Goal: Register for event/course

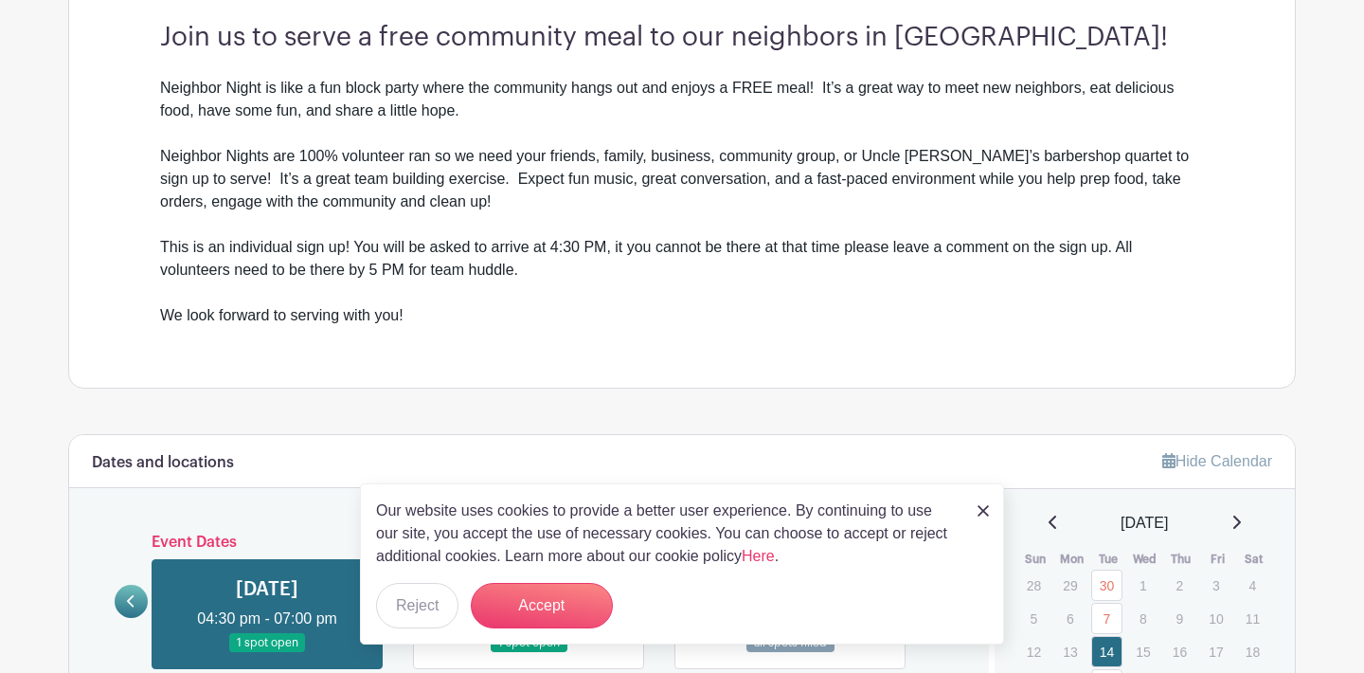
scroll to position [568, 0]
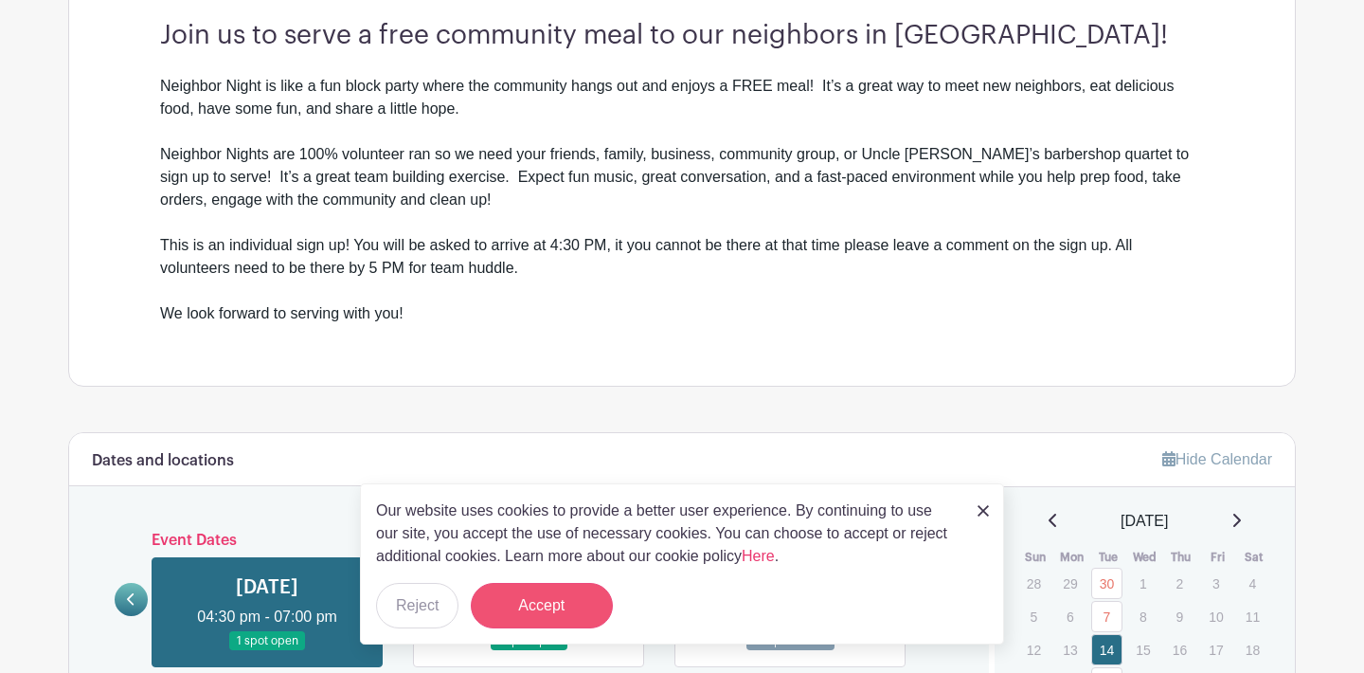
click at [503, 617] on button "Accept" at bounding box center [542, 605] width 142 height 45
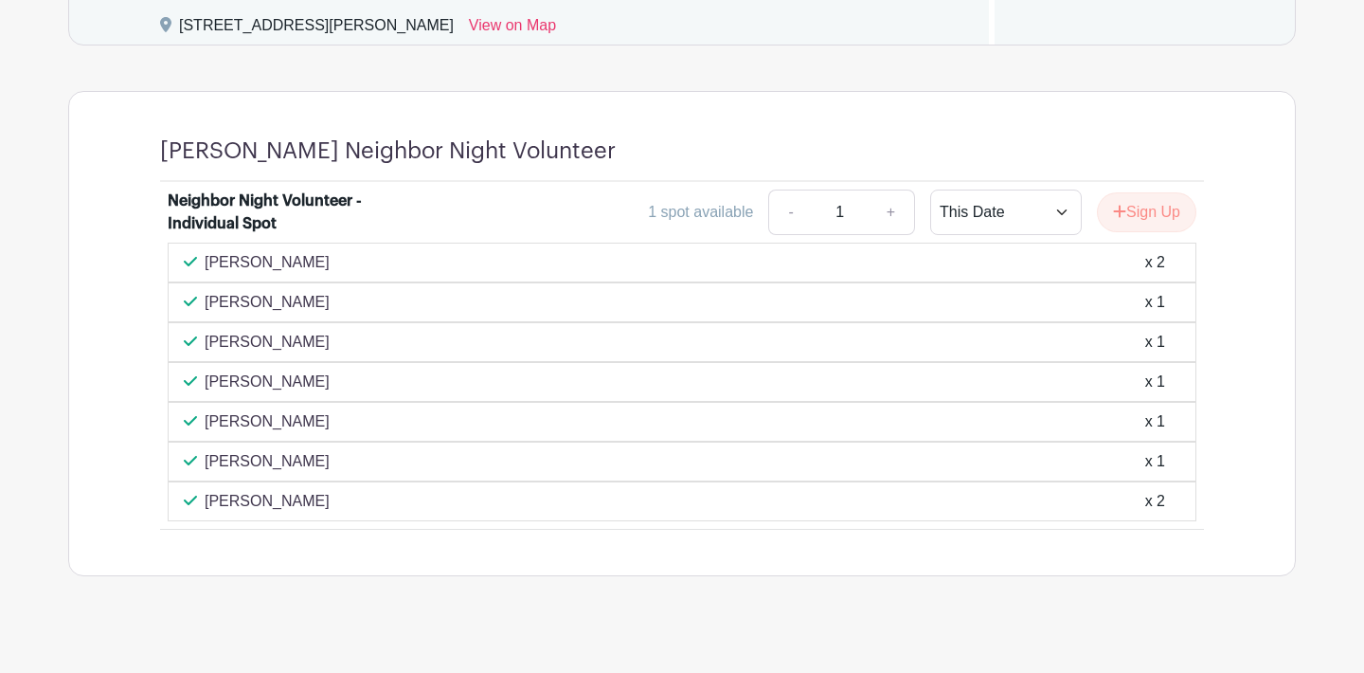
scroll to position [1307, 0]
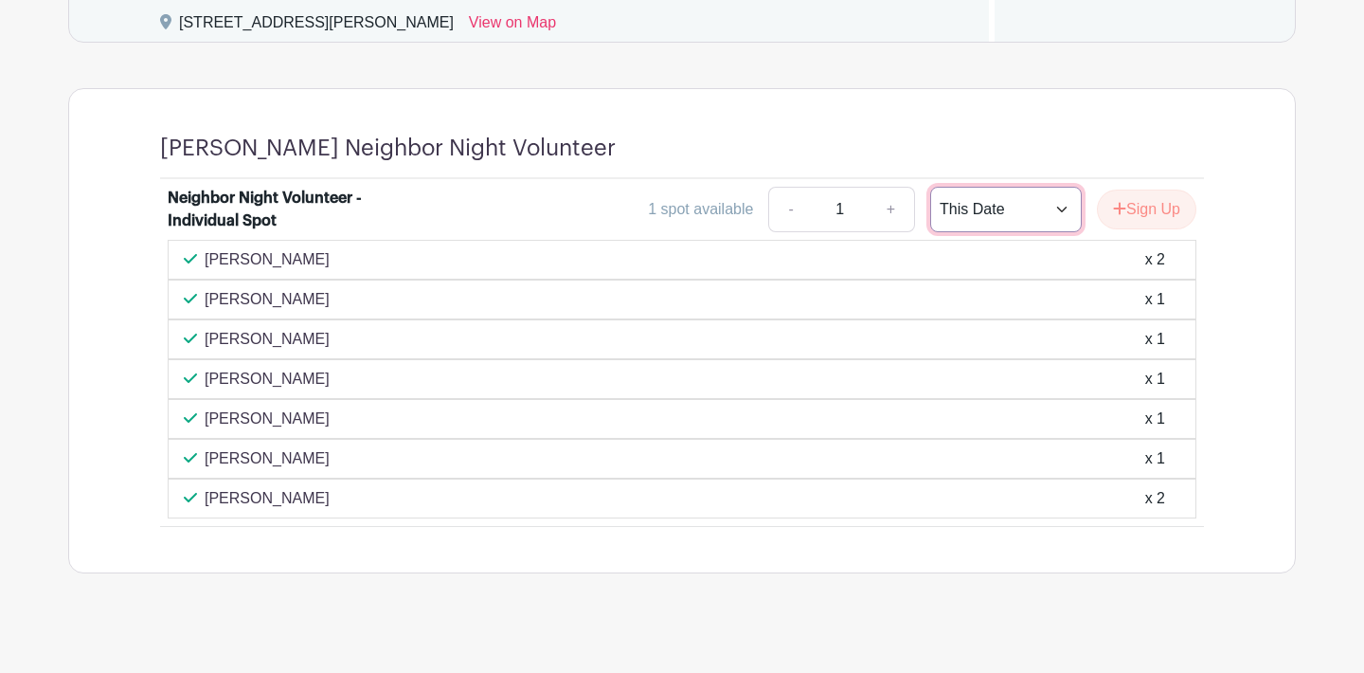
select select "select_dates"
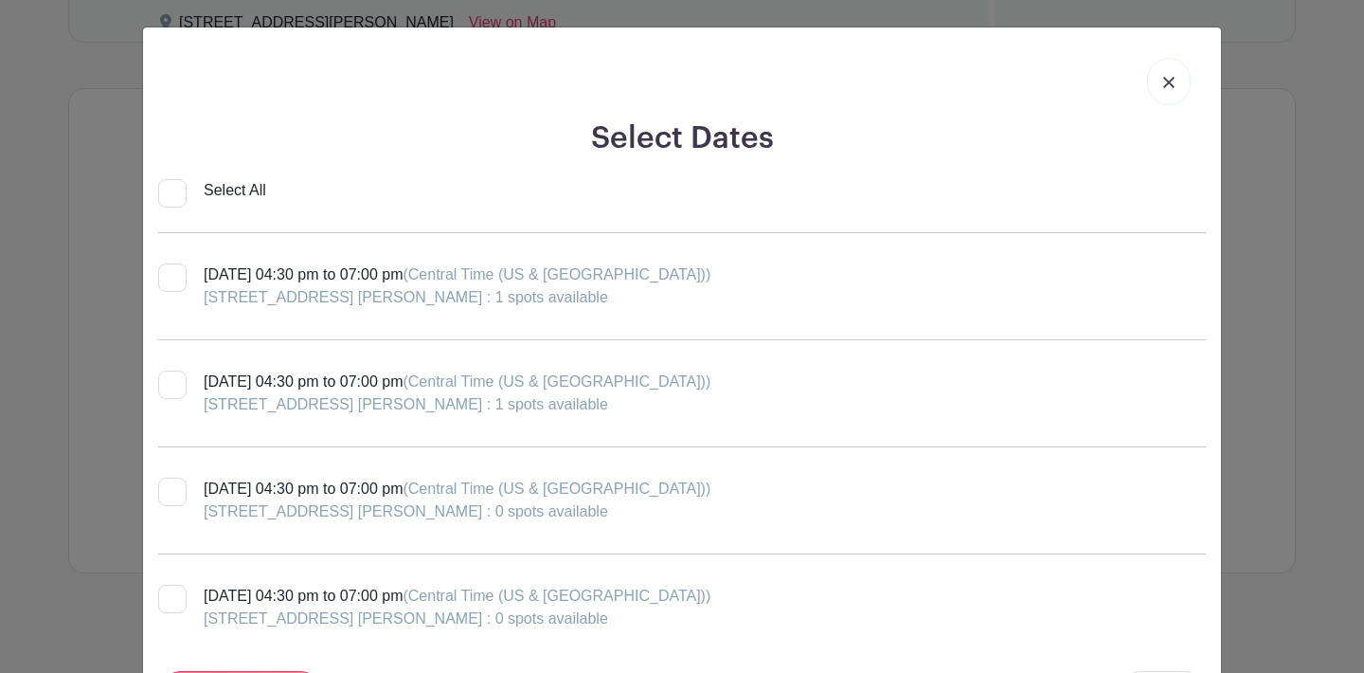
scroll to position [0, 0]
click at [1174, 100] on link at bounding box center [1169, 81] width 44 height 47
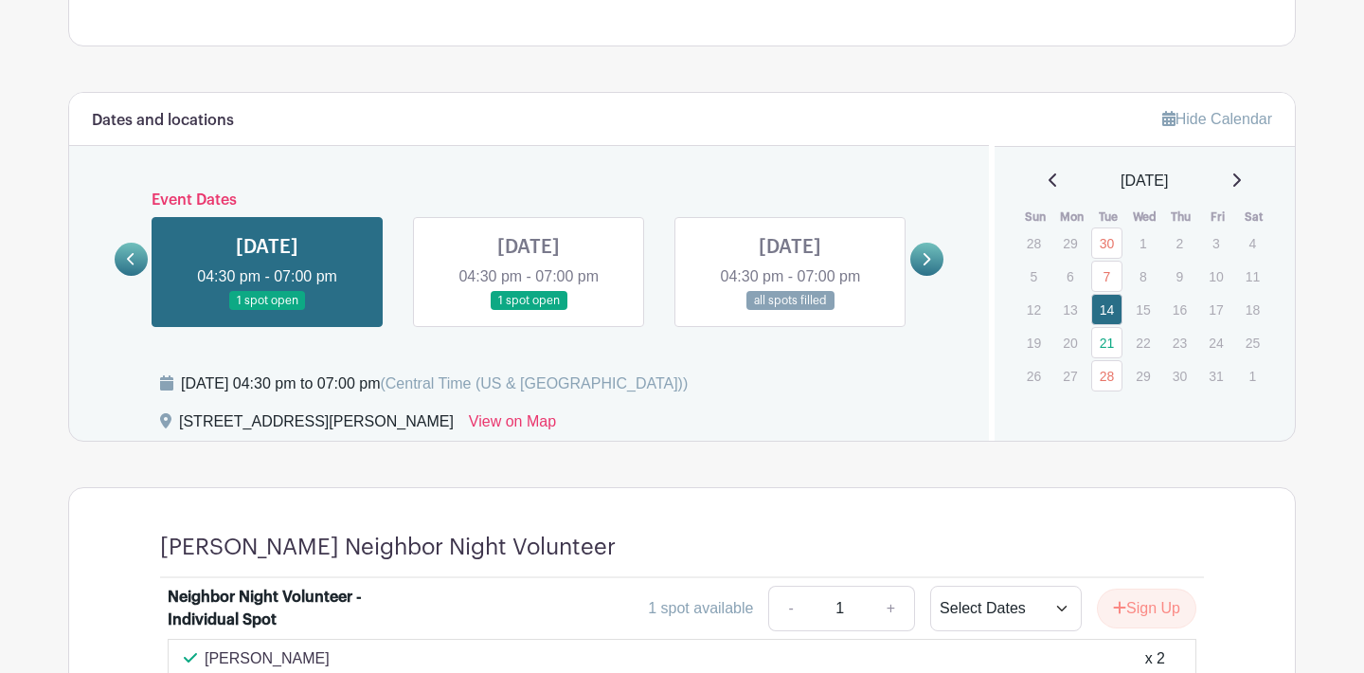
scroll to position [938, 0]
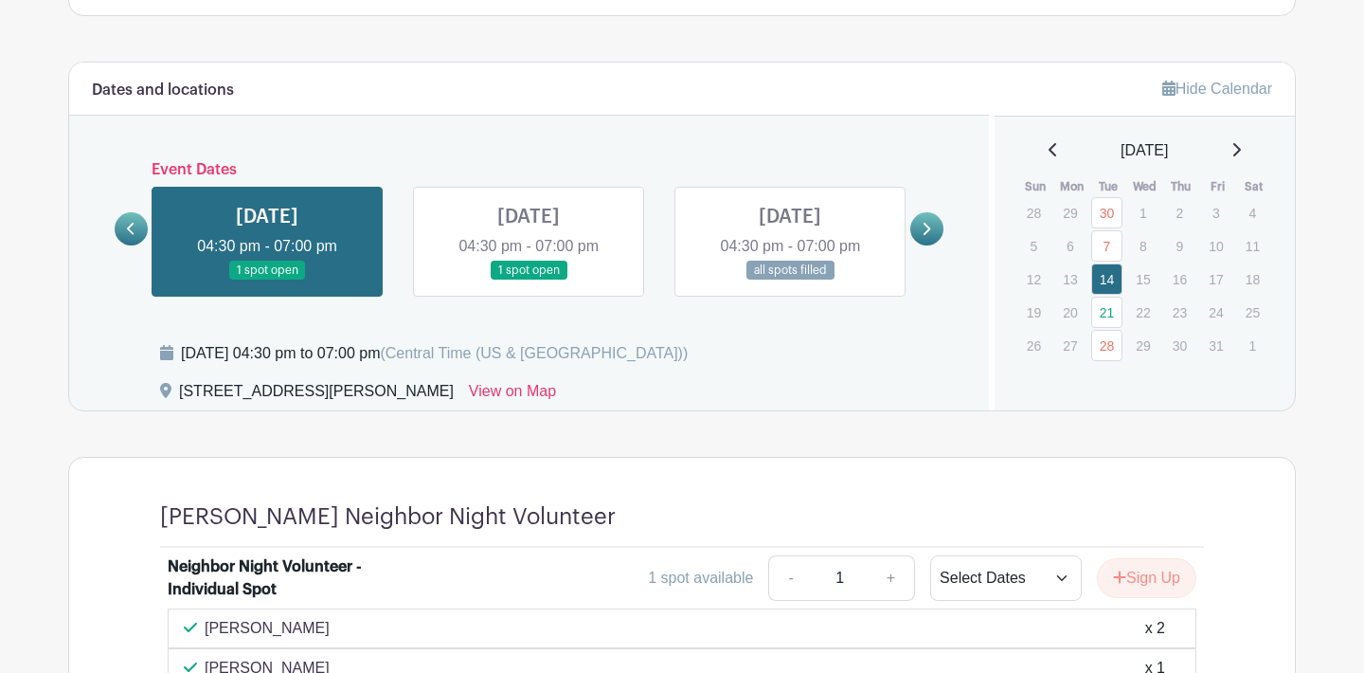
click at [529, 280] on link at bounding box center [529, 280] width 0 height 0
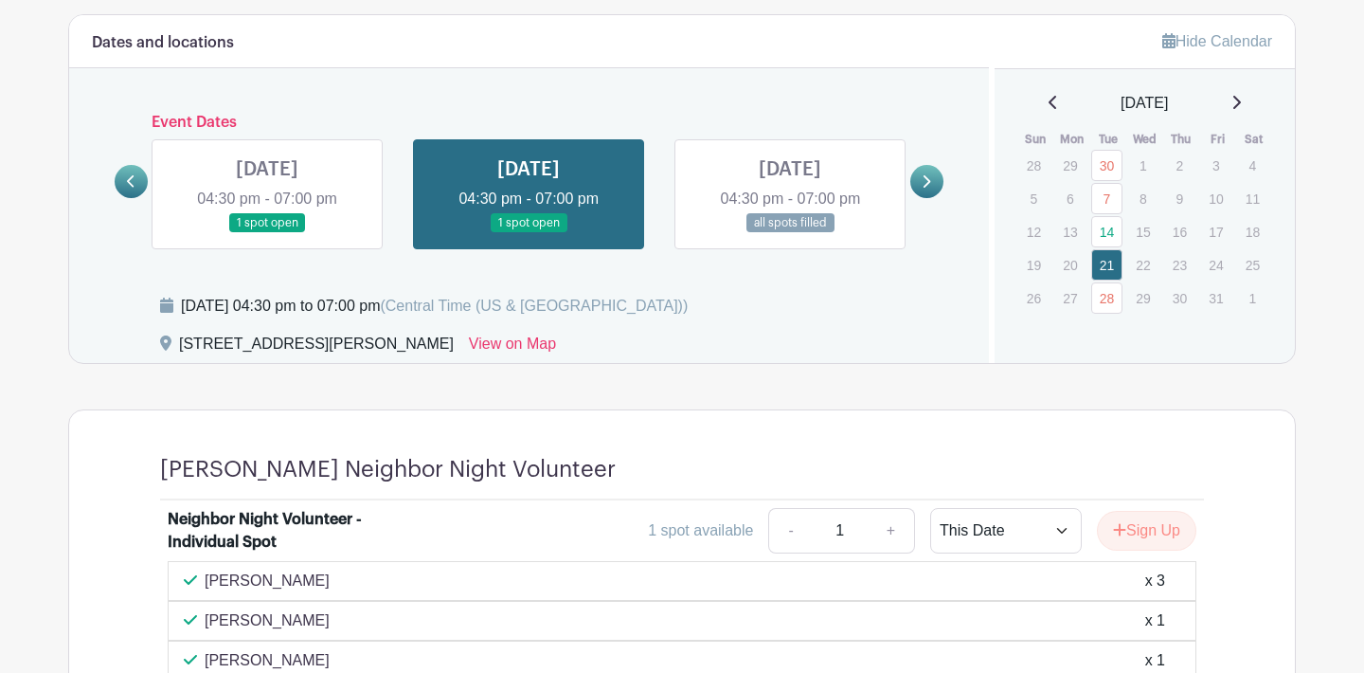
scroll to position [973, 0]
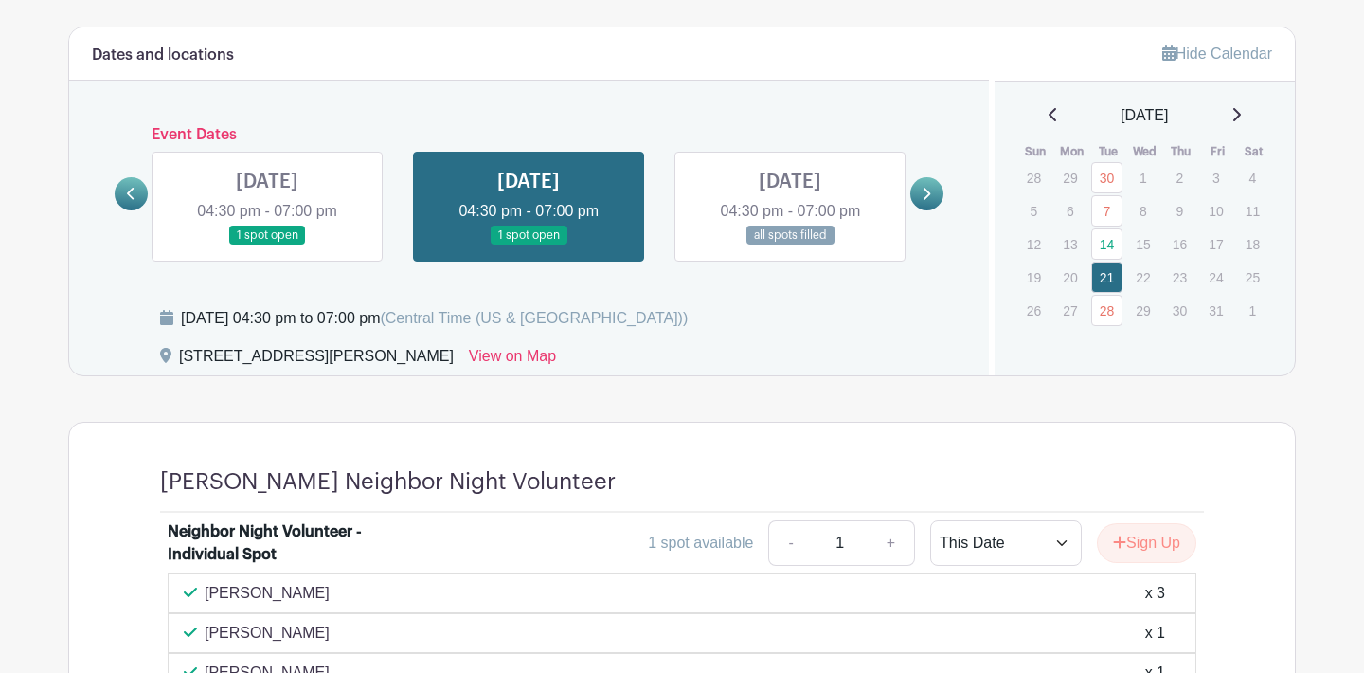
click at [790, 245] on link at bounding box center [790, 245] width 0 height 0
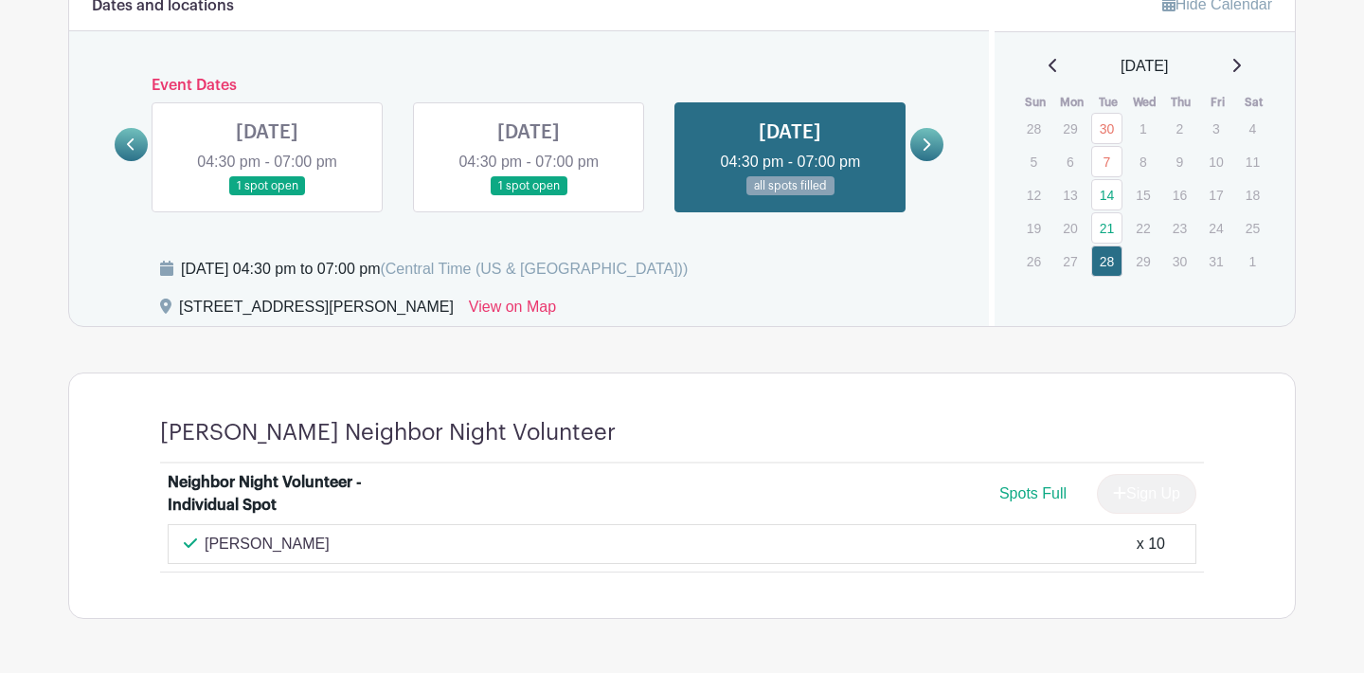
scroll to position [1025, 0]
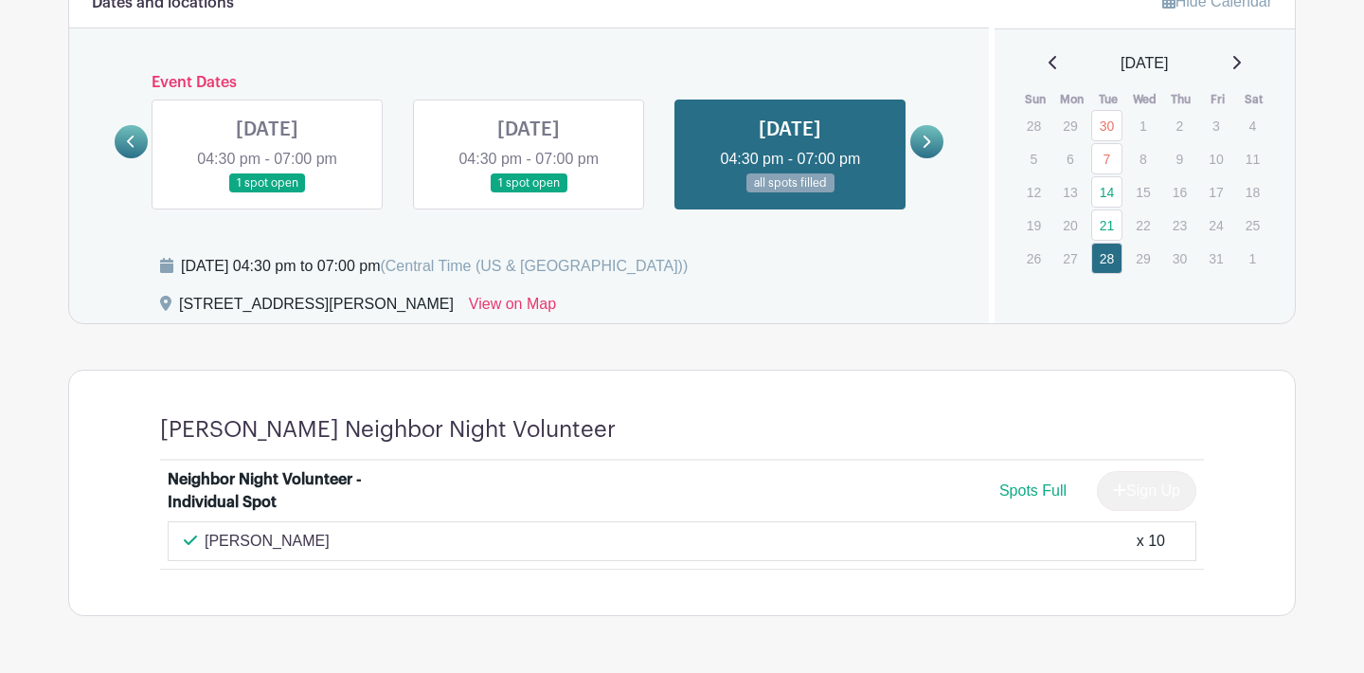
click at [927, 138] on icon at bounding box center [926, 142] width 9 height 14
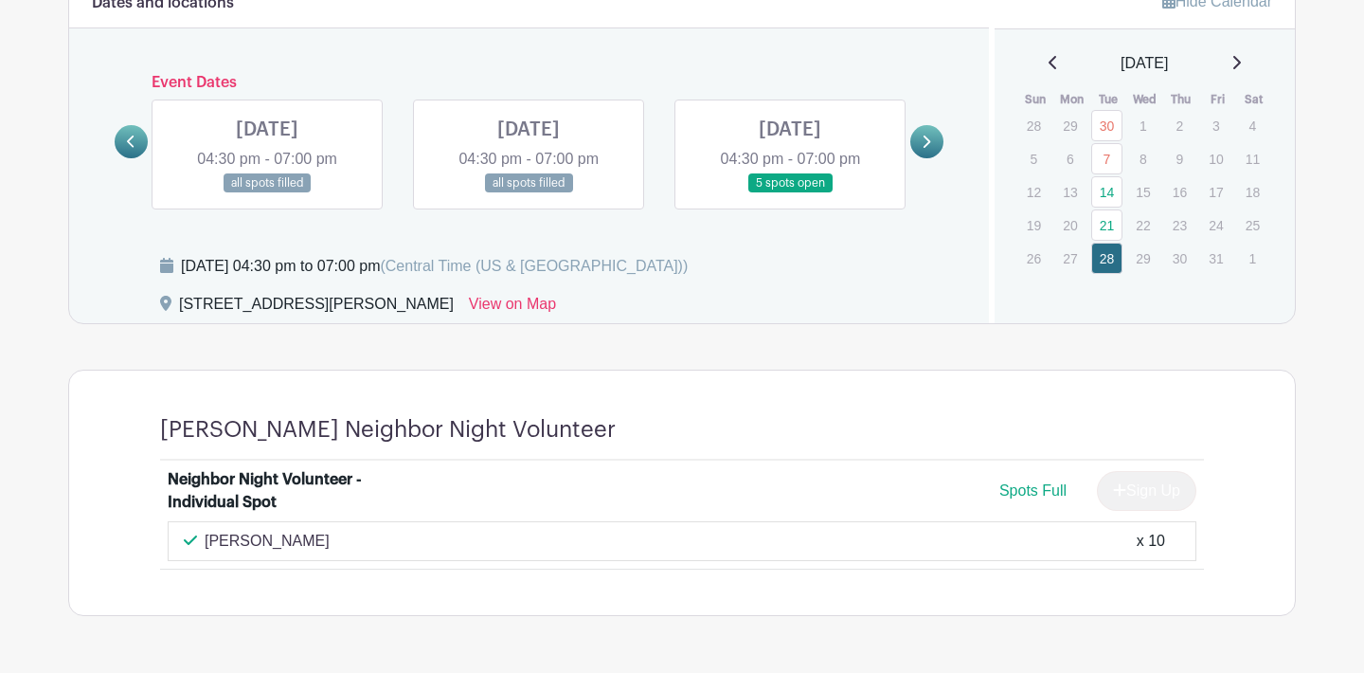
click at [790, 193] on link at bounding box center [790, 193] width 0 height 0
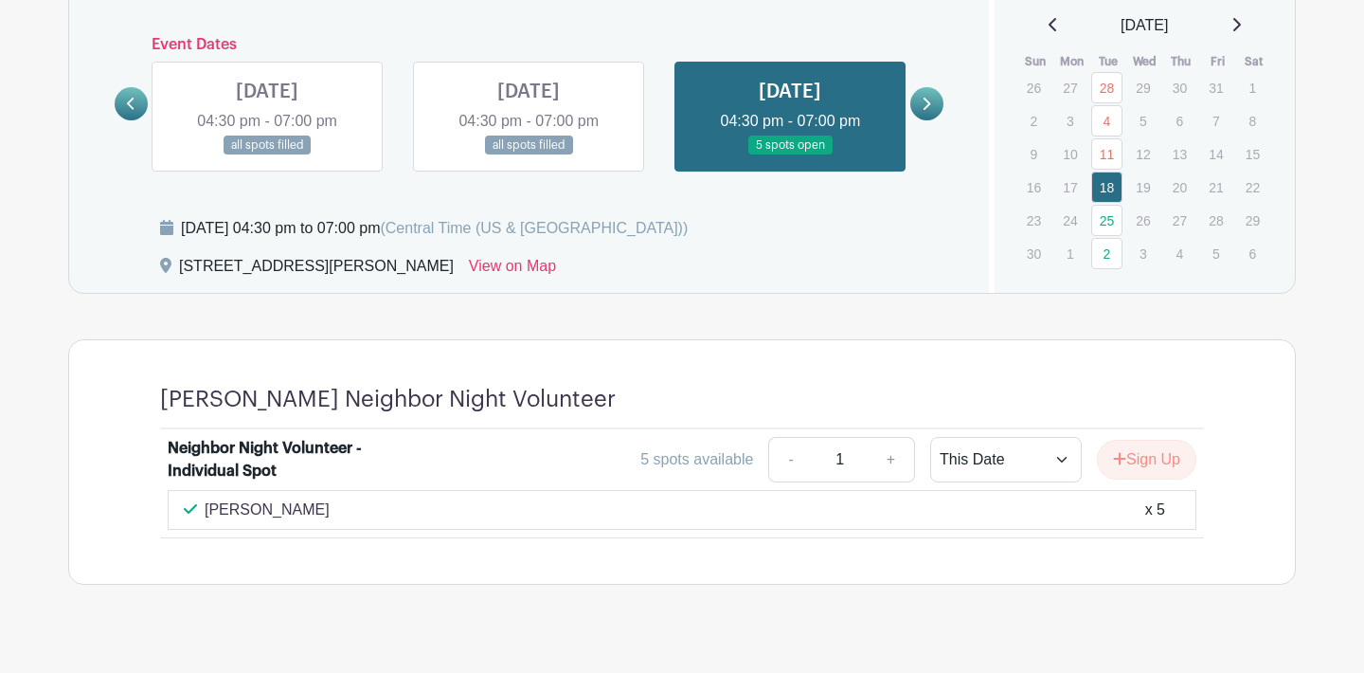
scroll to position [1070, 0]
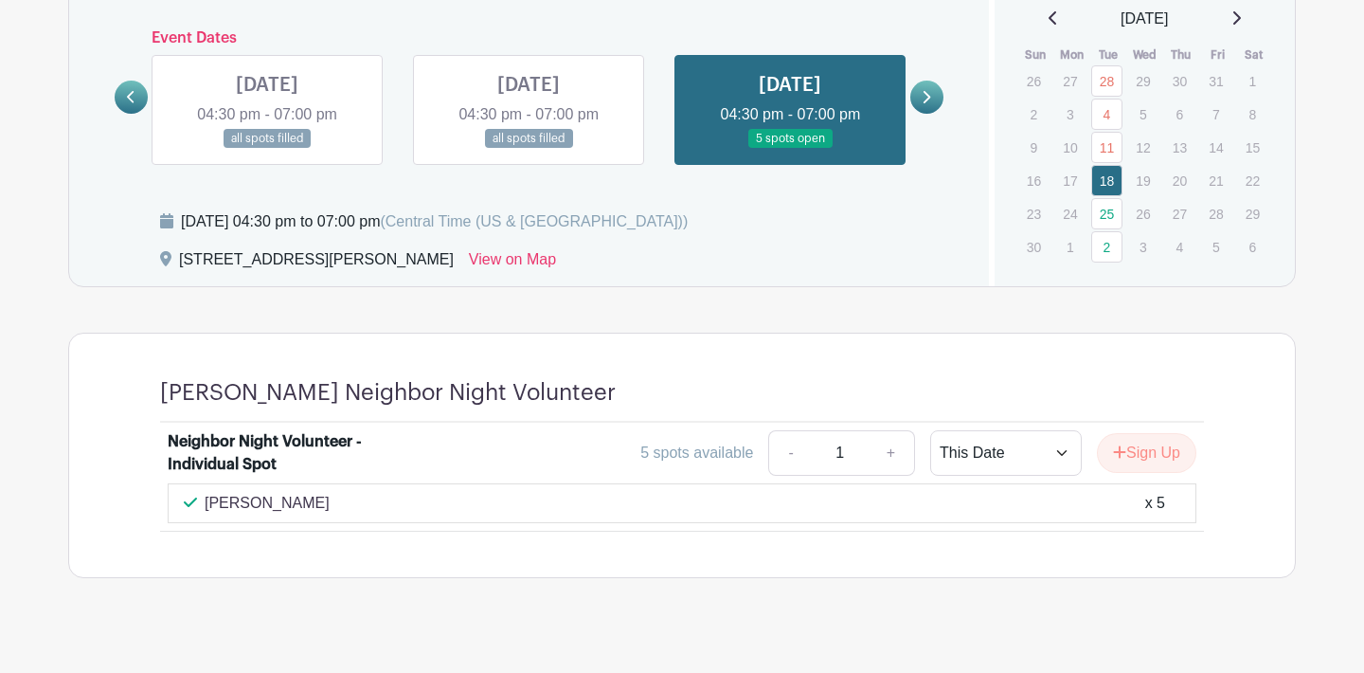
click at [928, 94] on icon at bounding box center [928, 97] width 8 height 12
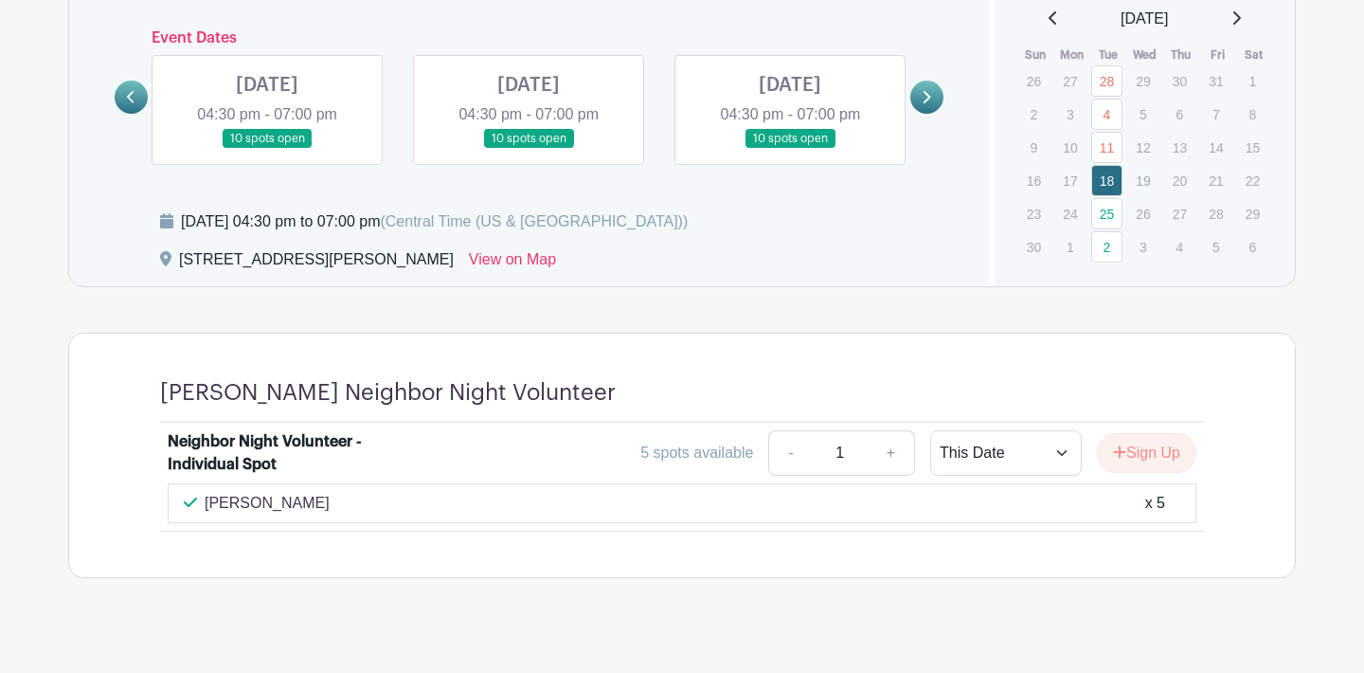
click at [267, 149] on link at bounding box center [267, 149] width 0 height 0
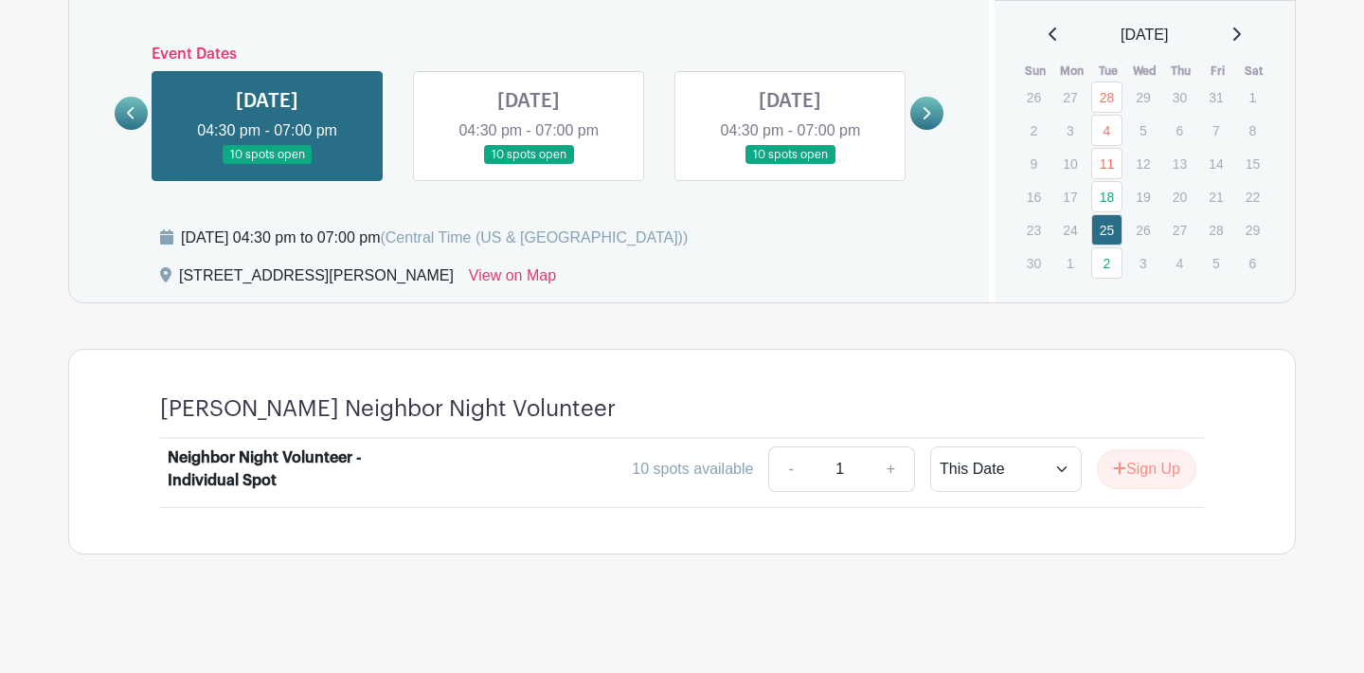
scroll to position [1053, 0]
click at [925, 104] on link at bounding box center [927, 114] width 33 height 33
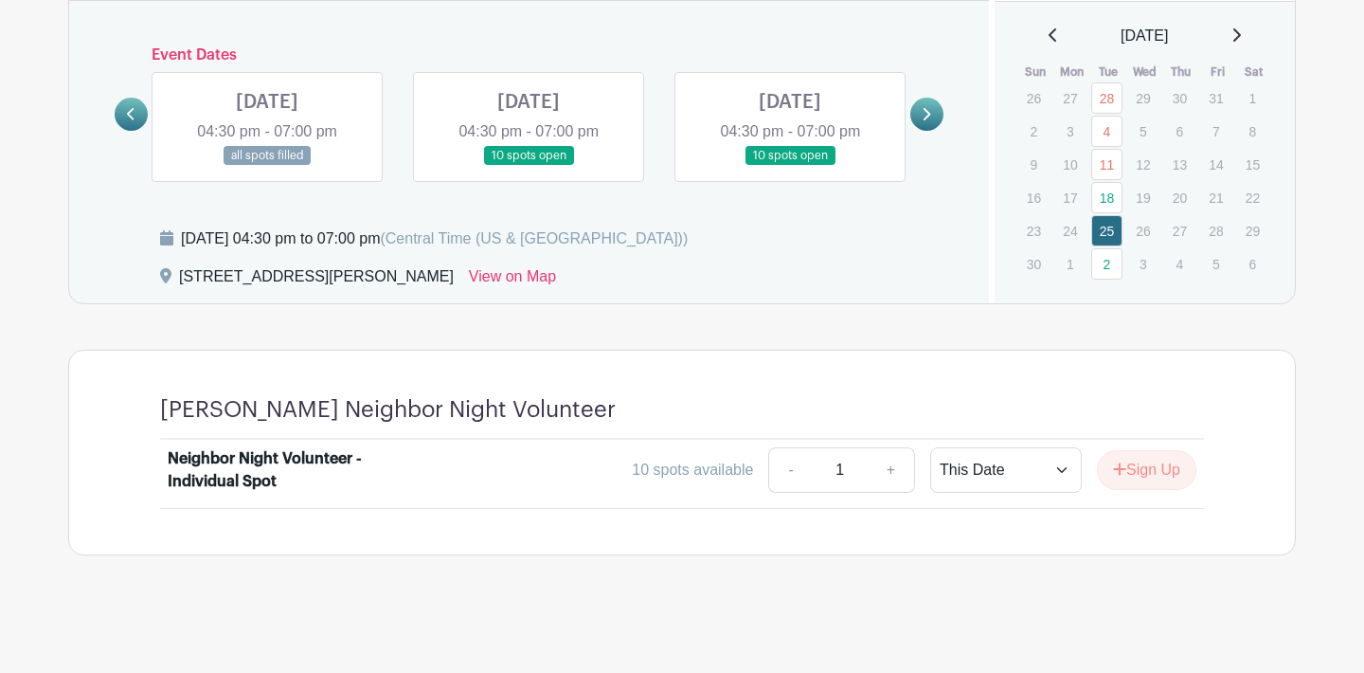
click at [133, 113] on icon at bounding box center [131, 114] width 9 height 14
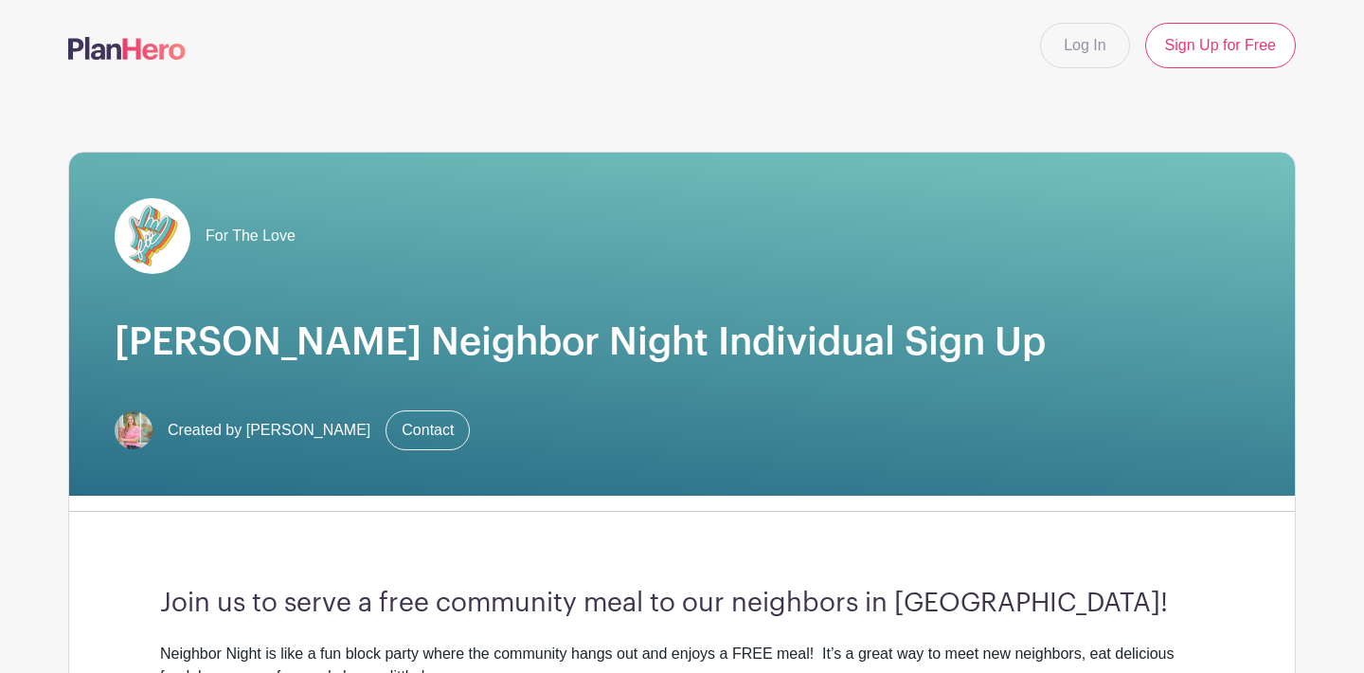
scroll to position [0, 0]
